Goal: Find specific page/section: Find specific page/section

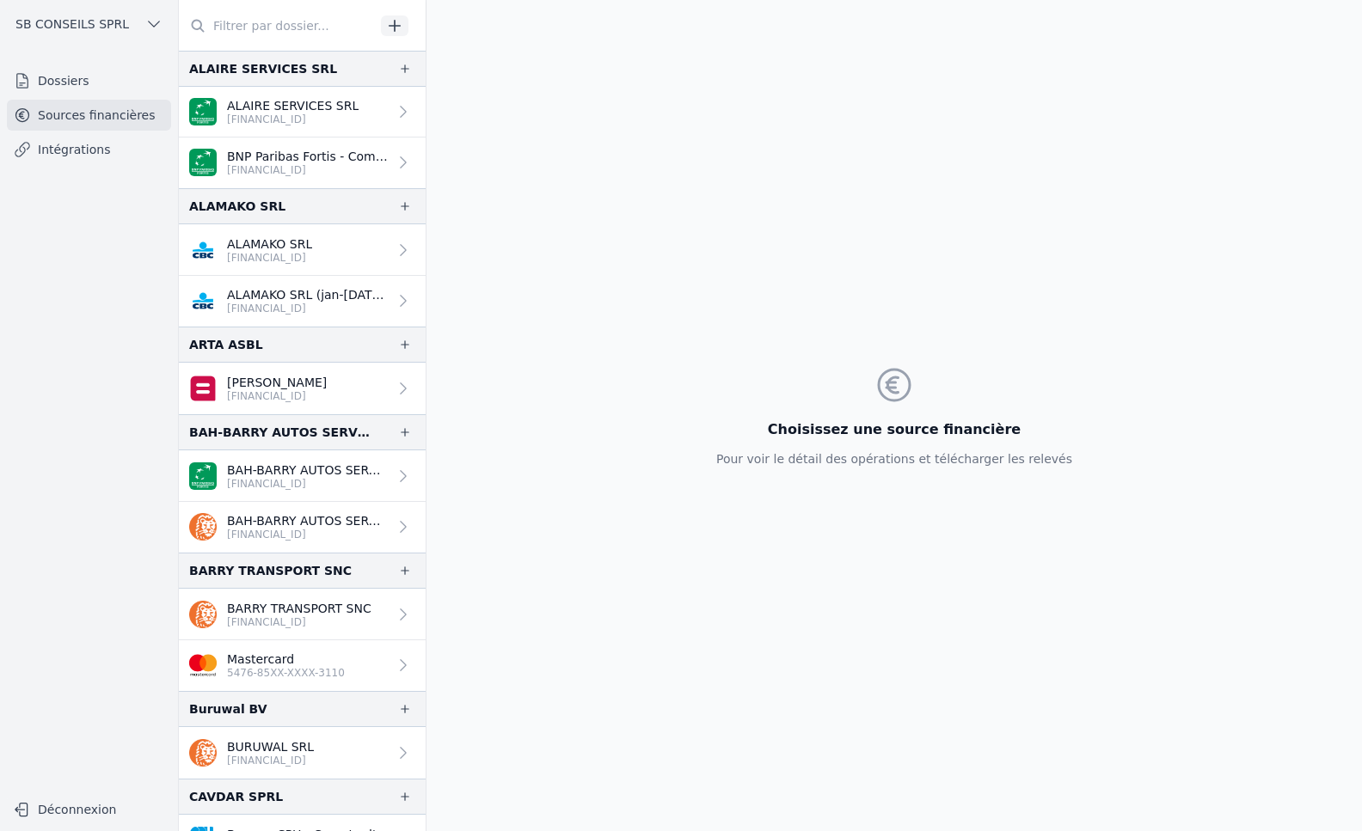
scroll to position [172, 0]
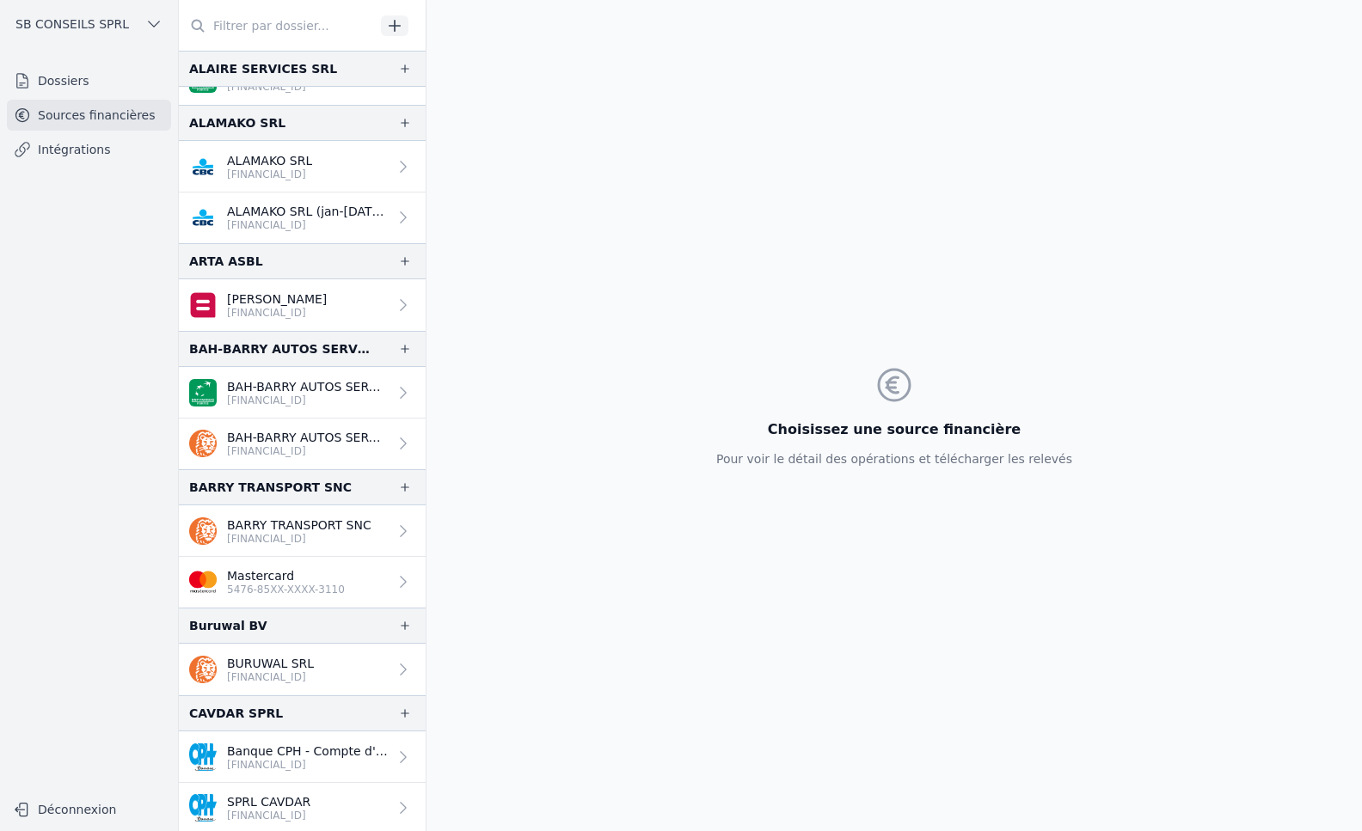
click at [92, 150] on link "Intégrations" at bounding box center [89, 149] width 164 height 31
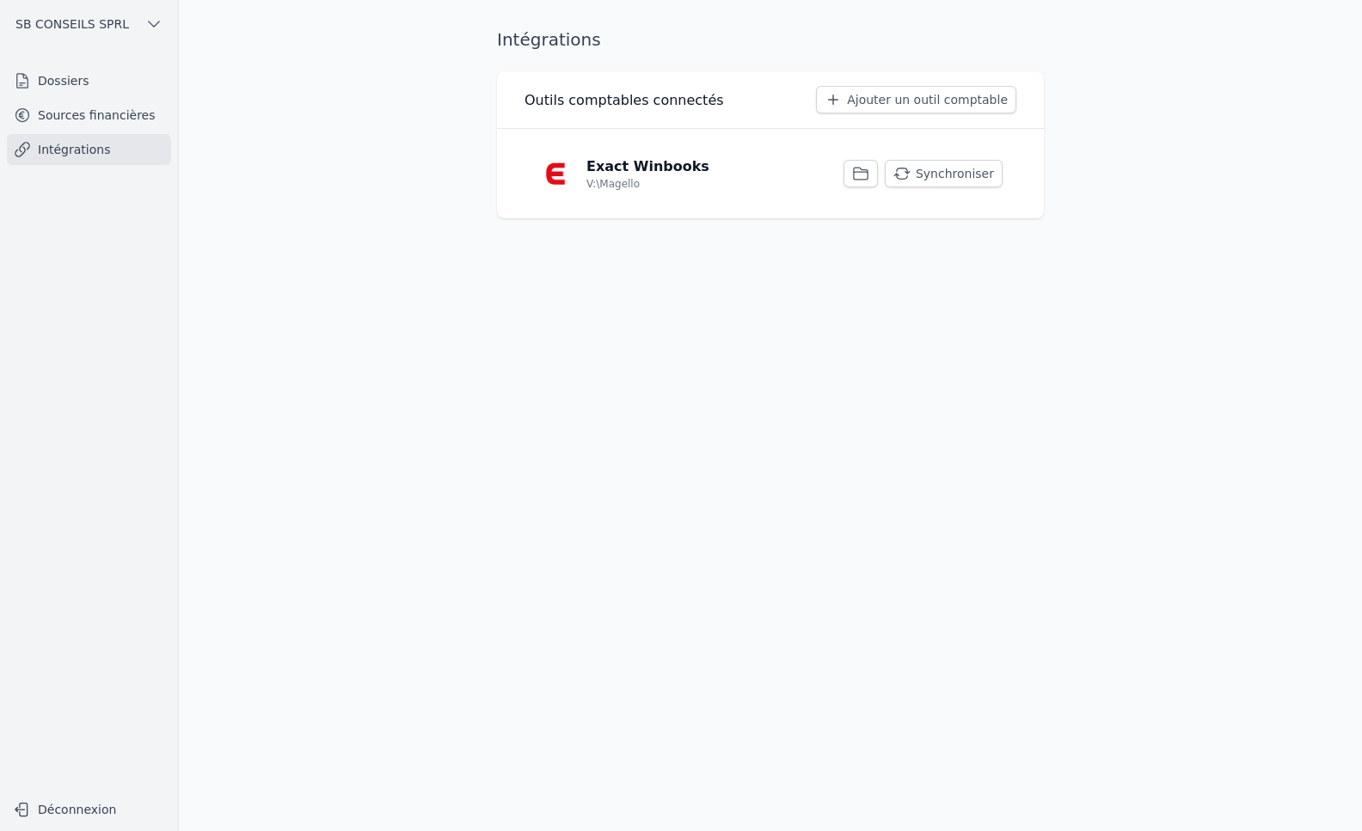
click at [117, 113] on link "Sources financières" at bounding box center [89, 115] width 164 height 31
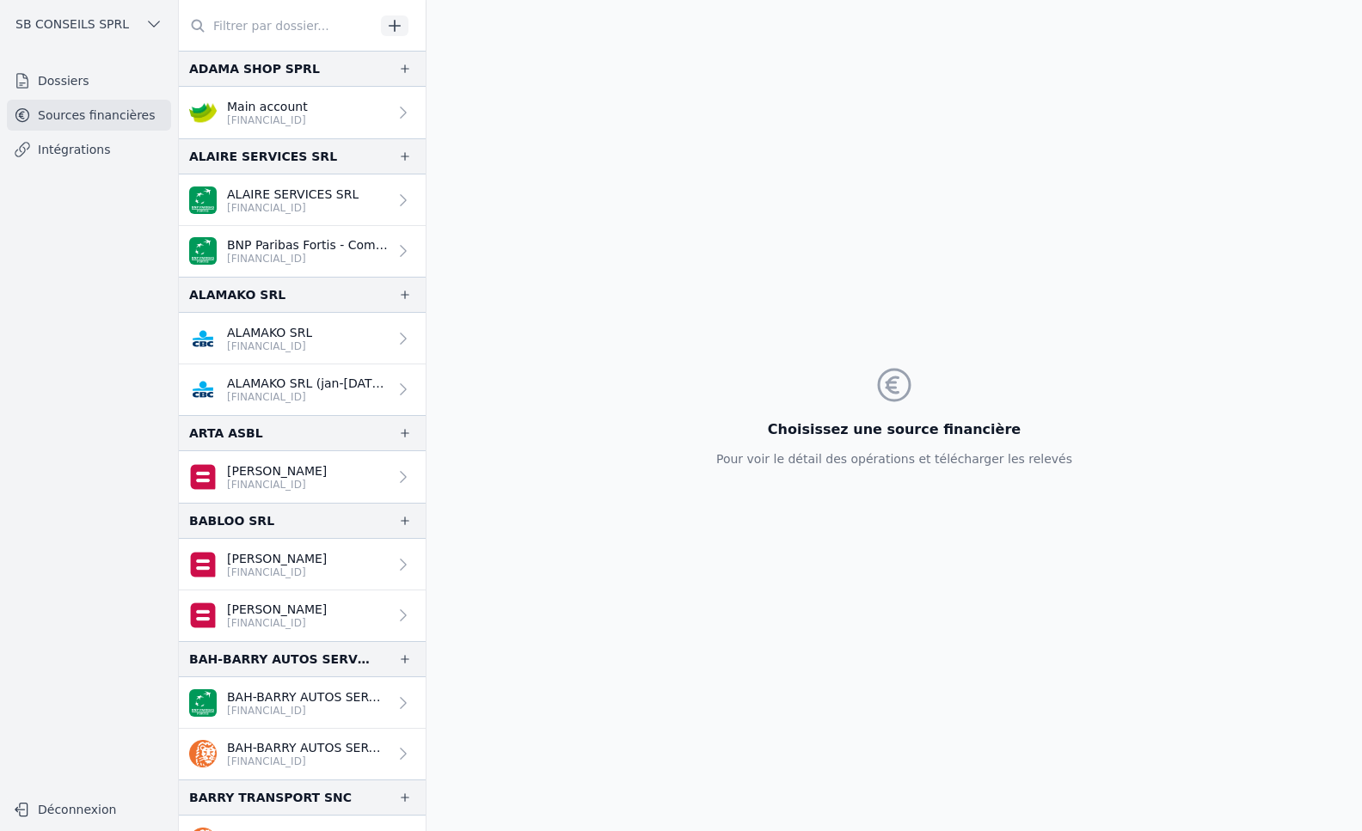
click at [322, 572] on p "[FINANCIAL_ID]" at bounding box center [277, 573] width 100 height 14
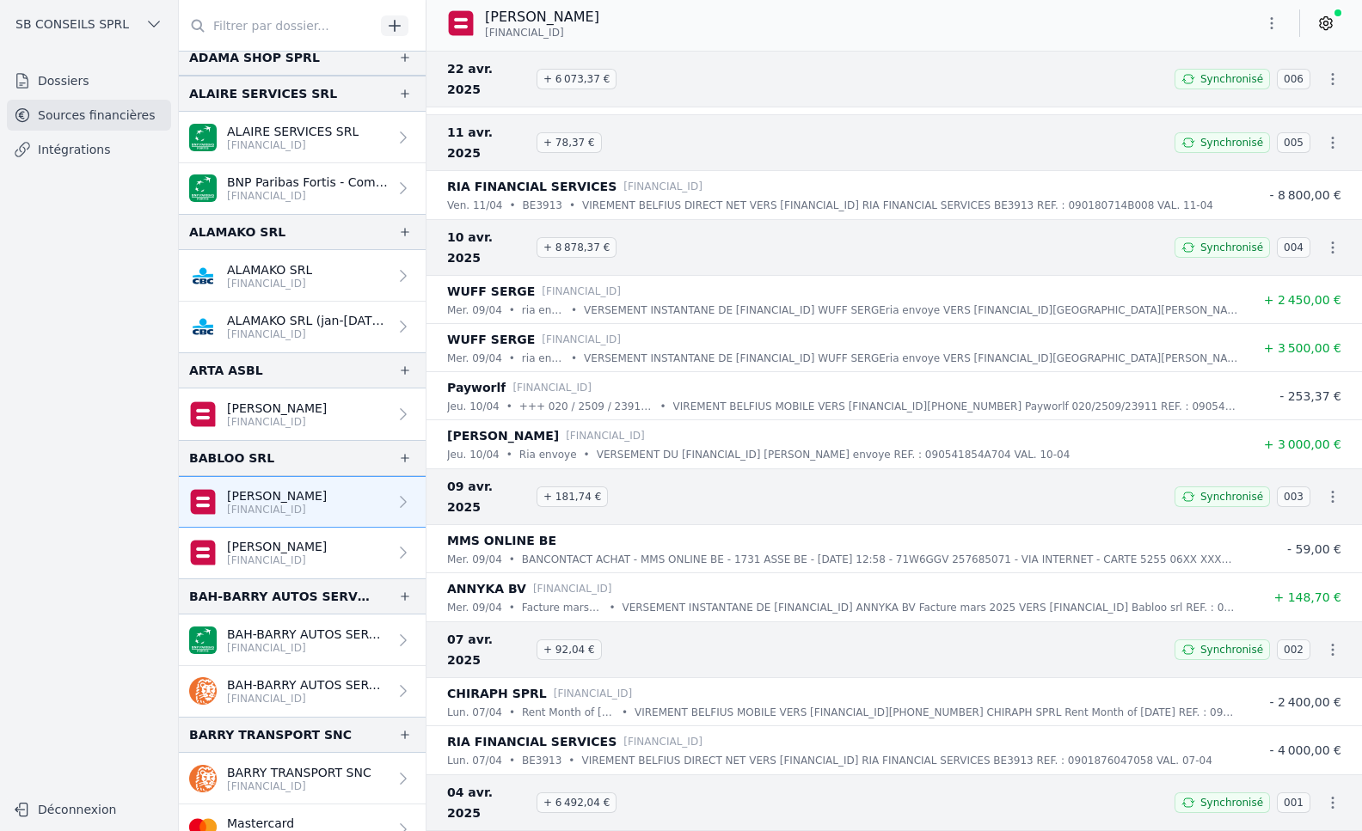
scroll to position [103, 0]
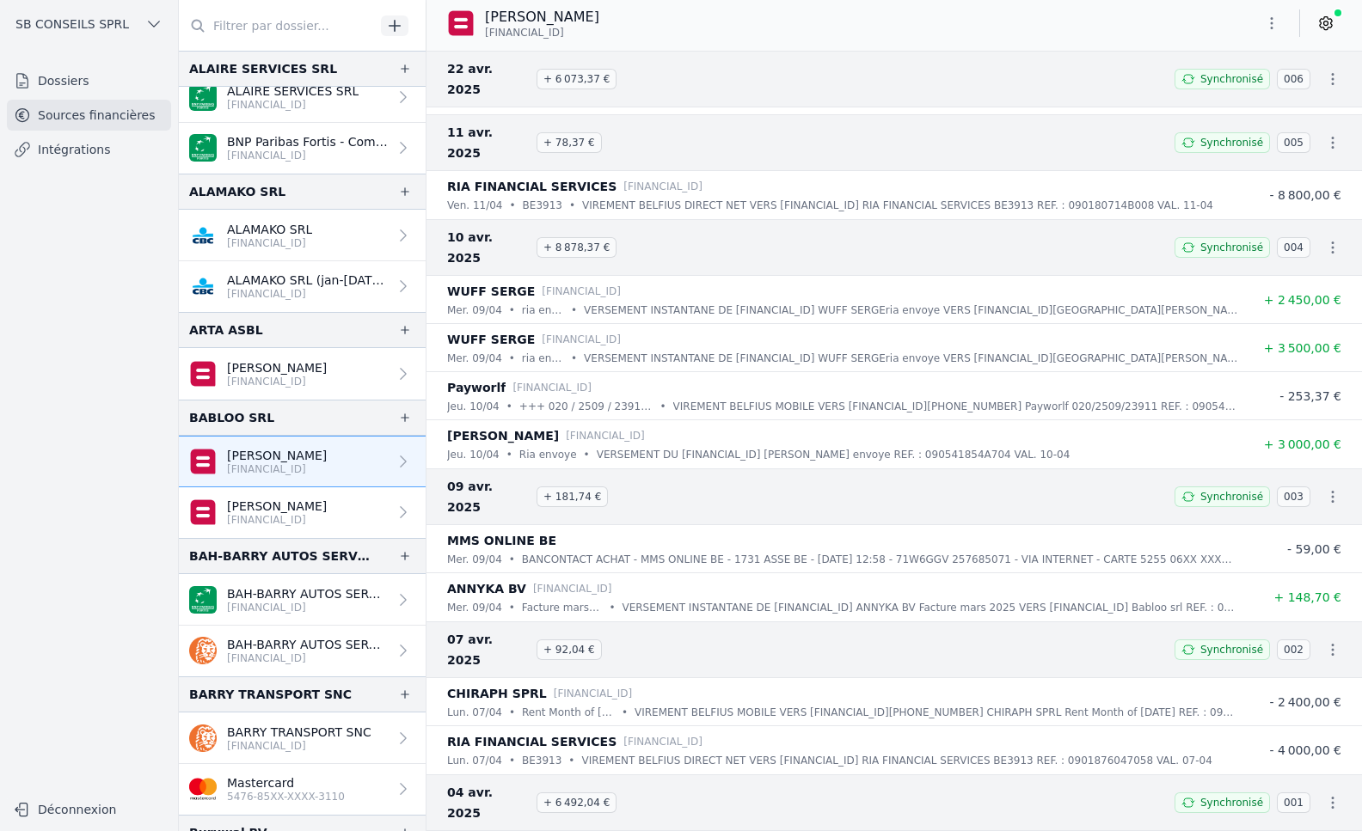
click at [278, 505] on p "[PERSON_NAME]" at bounding box center [277, 506] width 100 height 17
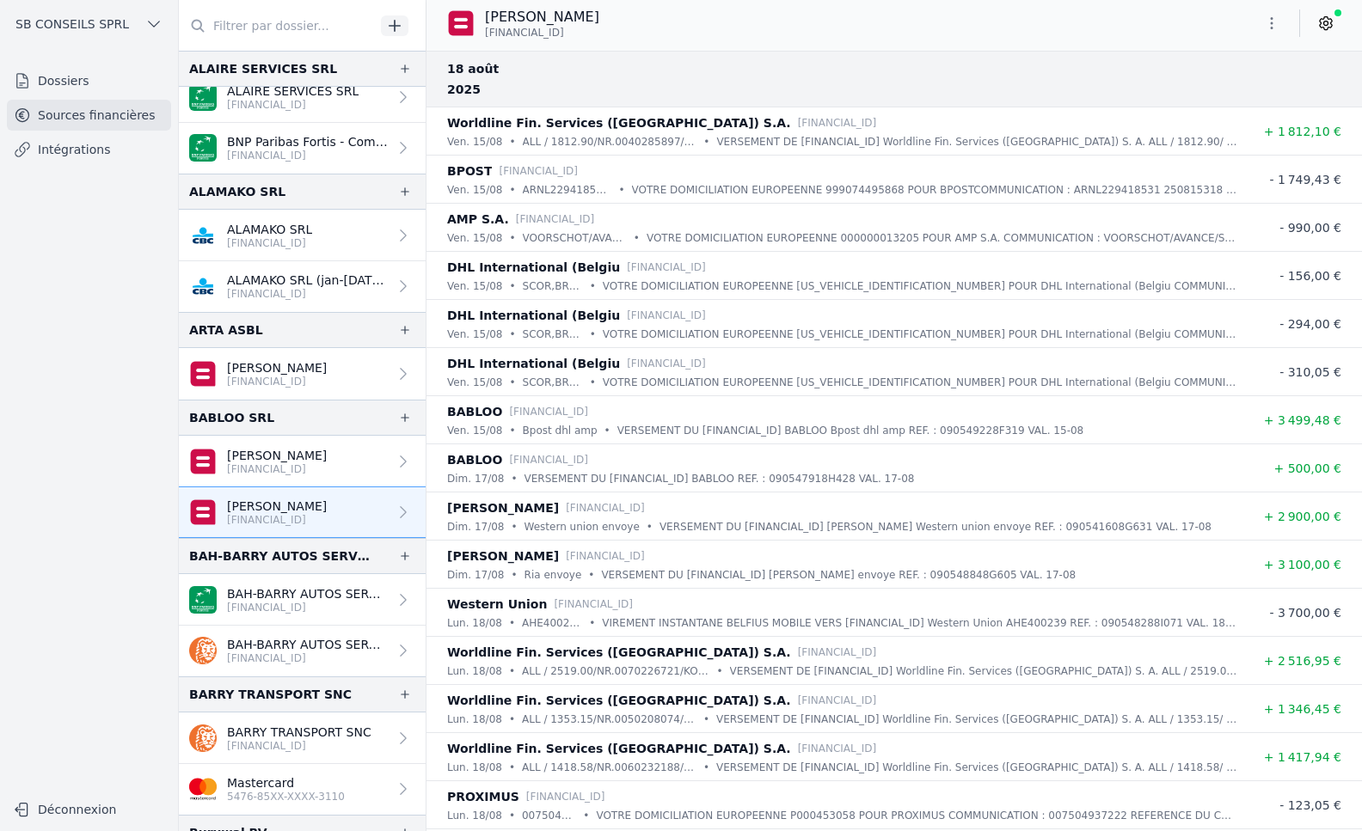
click at [332, 471] on link "[PERSON_NAME] [FINANCIAL_ID]" at bounding box center [302, 462] width 247 height 52
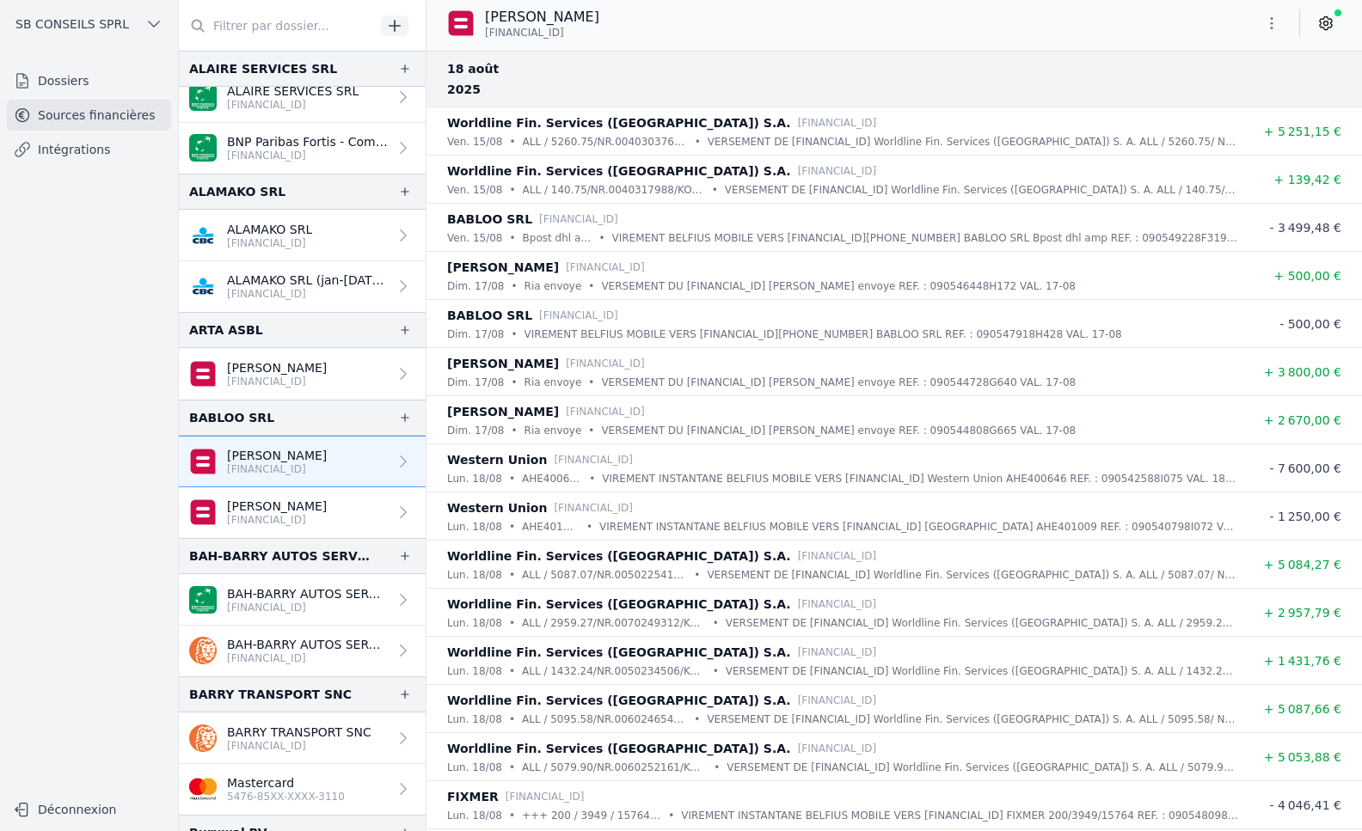
click at [315, 506] on p "[PERSON_NAME]" at bounding box center [277, 506] width 100 height 17
